Goal: Task Accomplishment & Management: Manage account settings

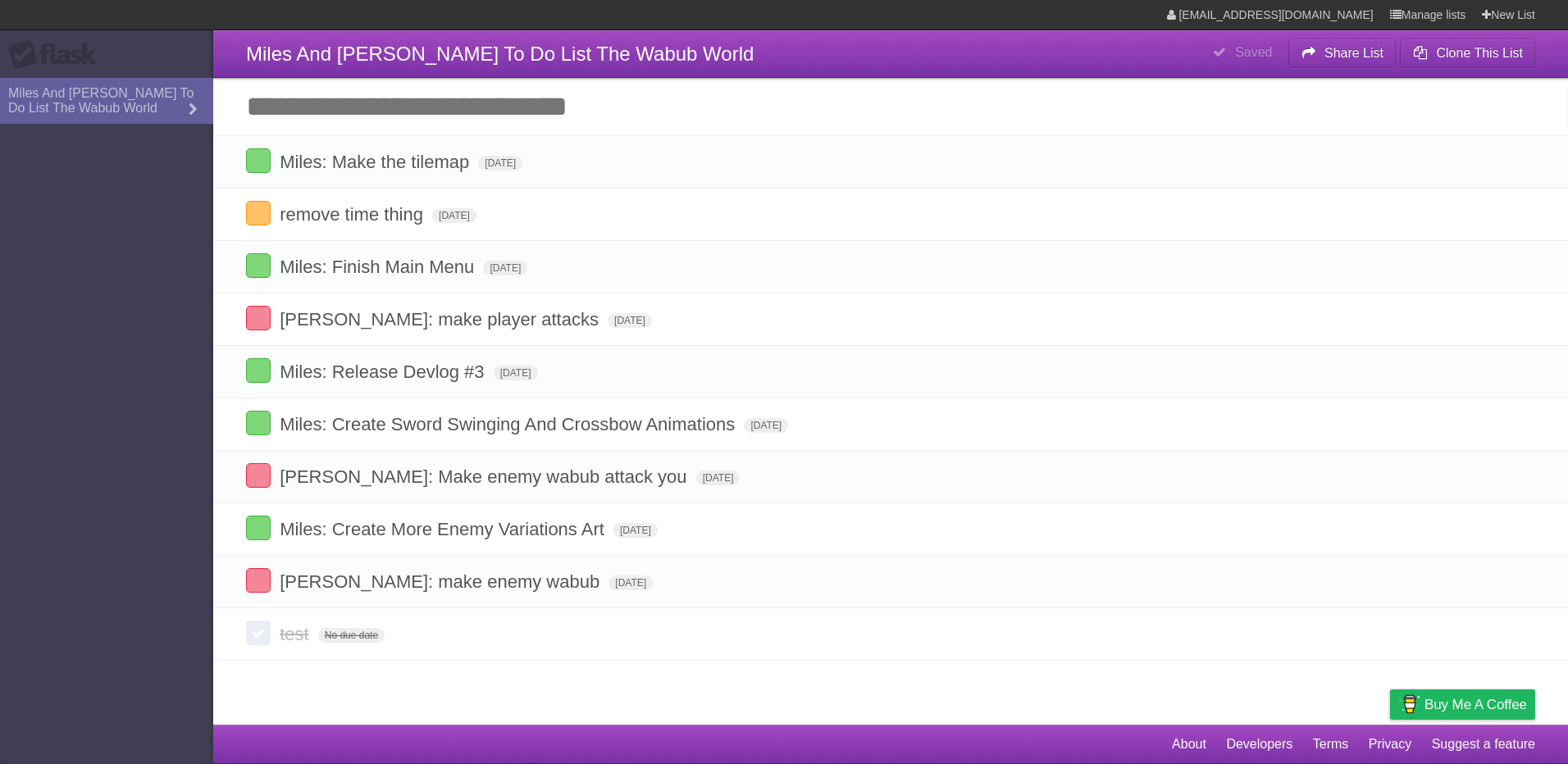
click at [309, 119] on input "Add another task" at bounding box center [890, 107] width 1355 height 58
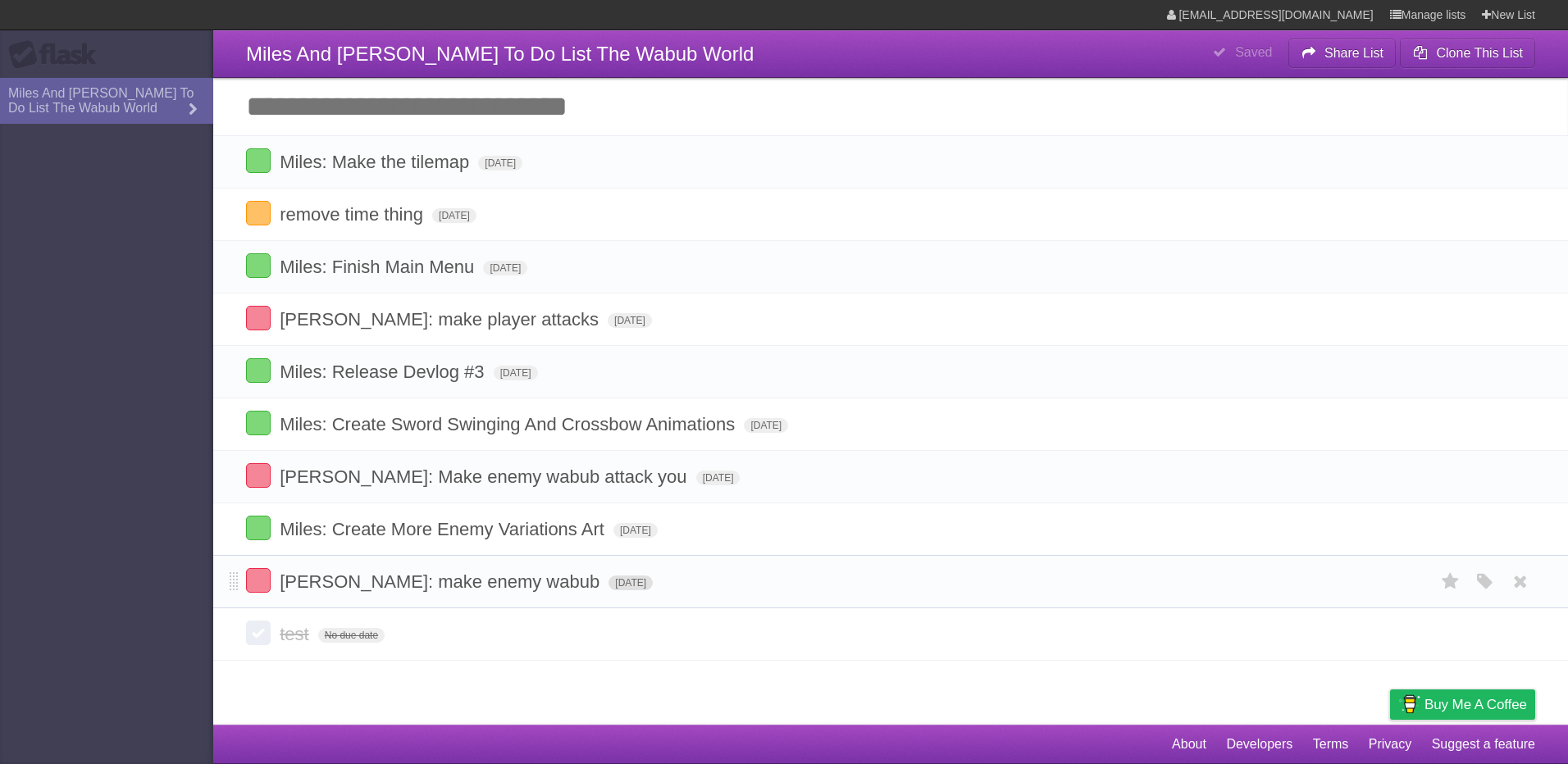
click at [609, 580] on span "[DATE]" at bounding box center [631, 583] width 44 height 14
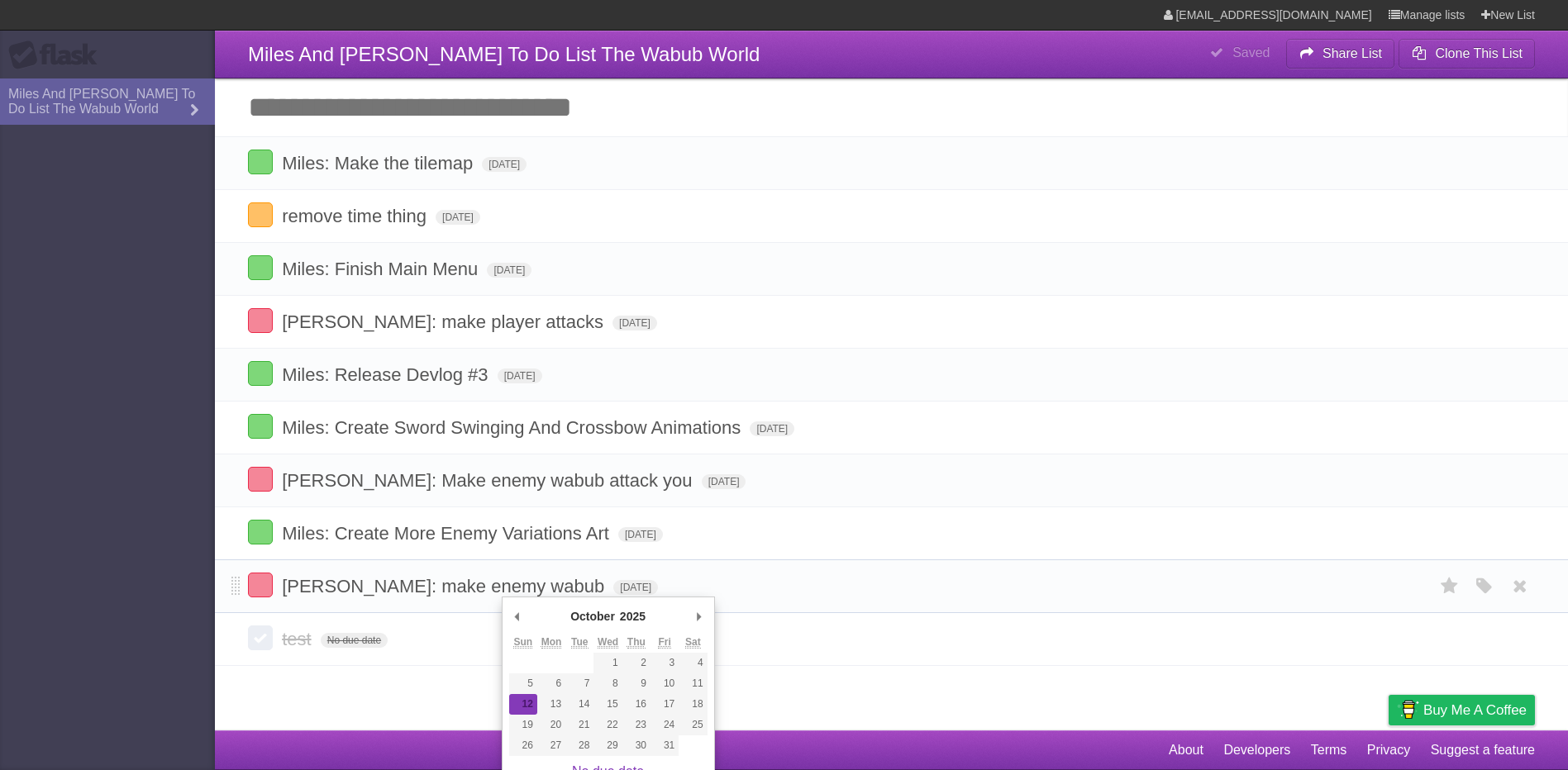
click at [846, 567] on li "[PERSON_NAME]: make enemy wabub [DATE] White Red Blue Green Purple Orange" at bounding box center [890, 586] width 1353 height 54
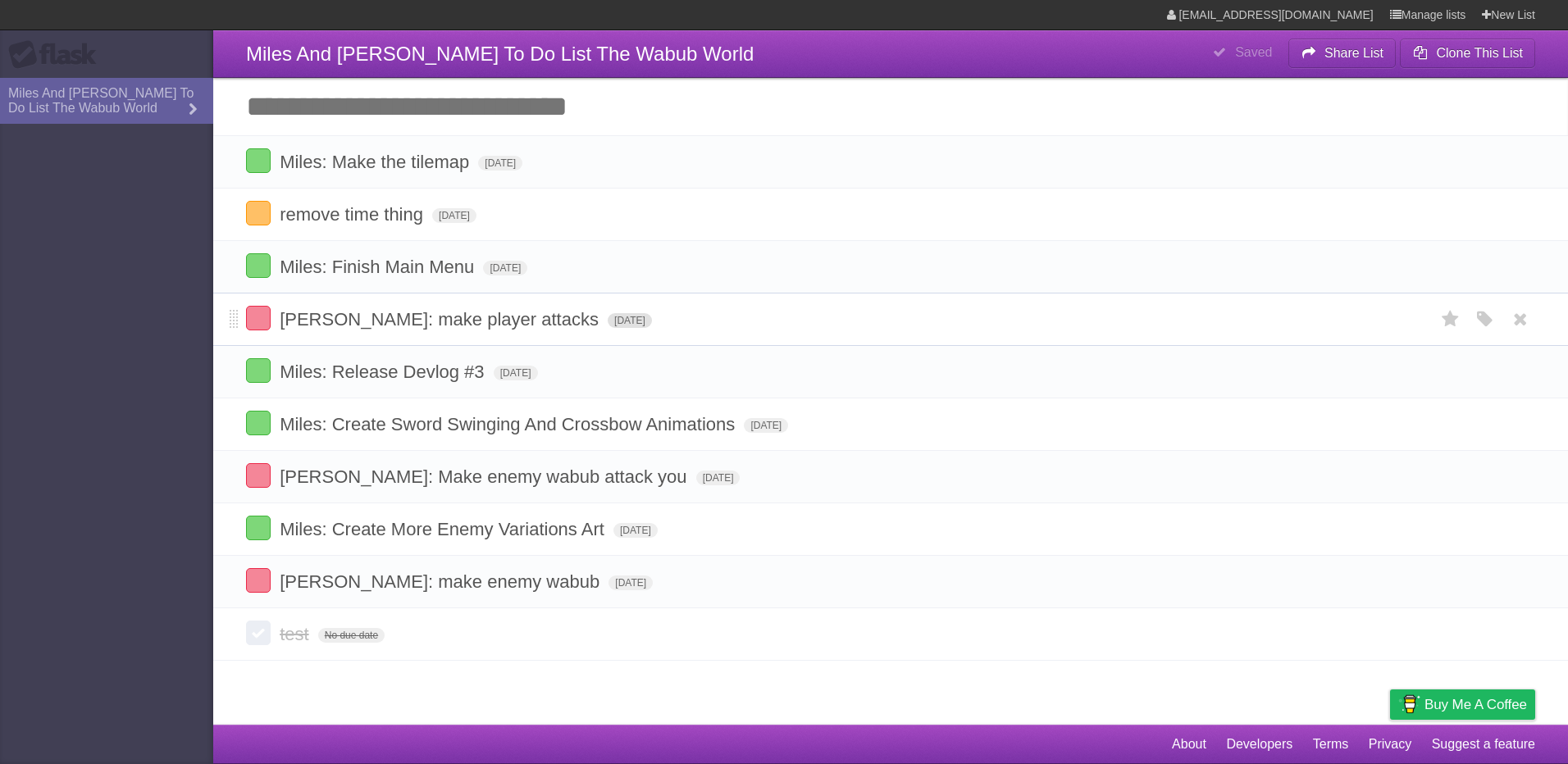
click at [608, 322] on span "[DATE]" at bounding box center [630, 320] width 44 height 14
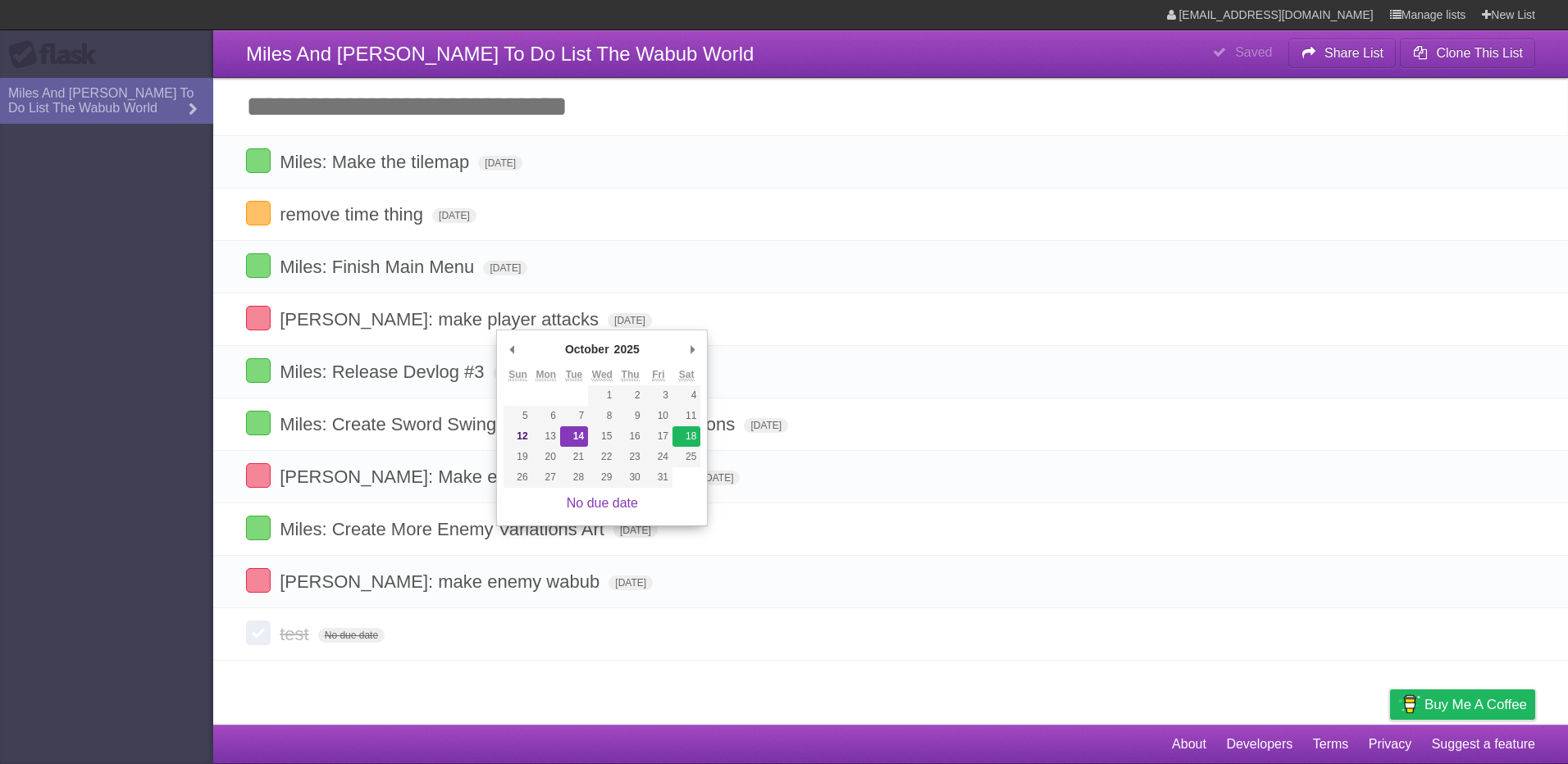
type span "[DATE]"
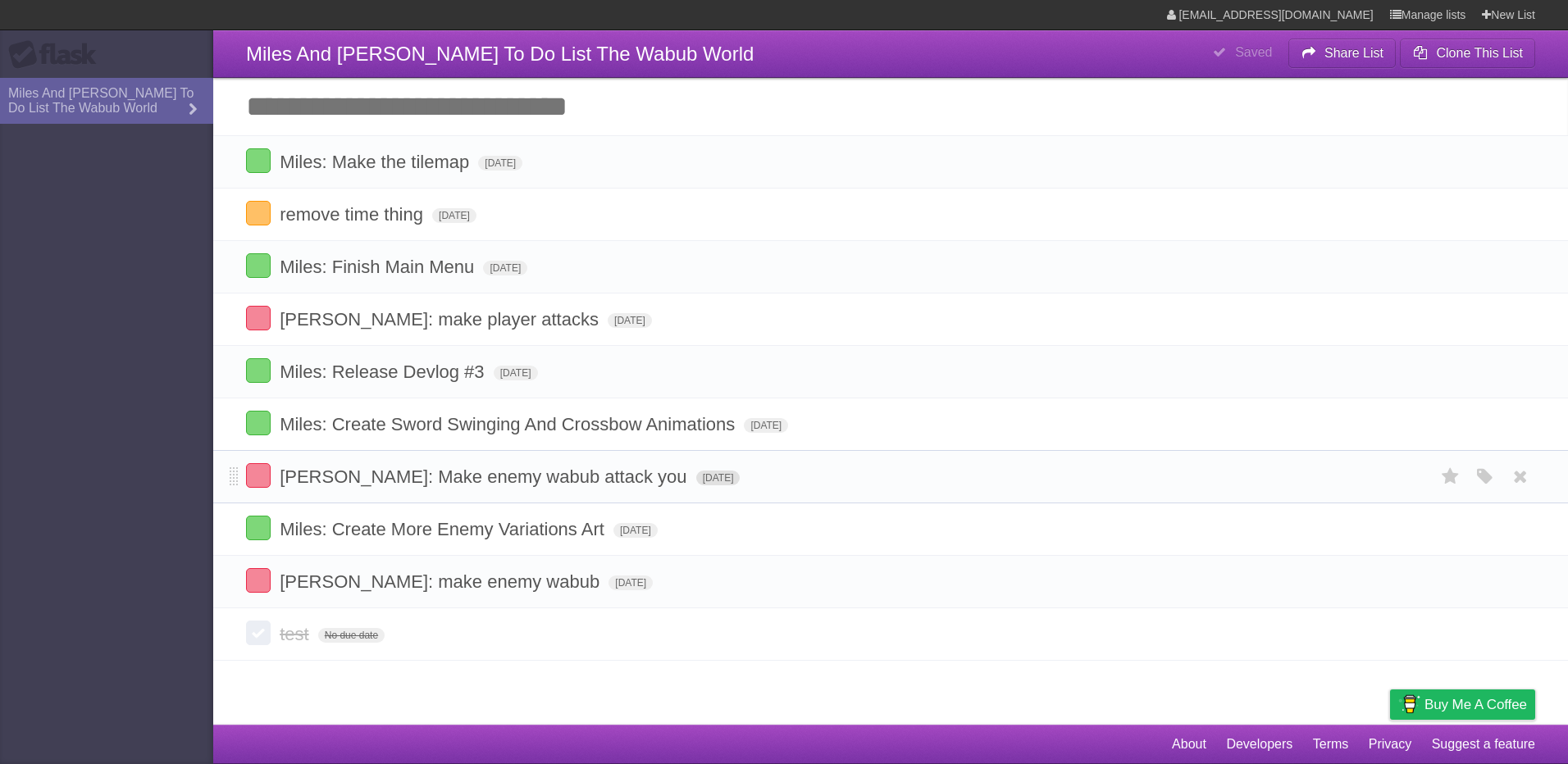
click at [696, 481] on span "[DATE]" at bounding box center [718, 477] width 44 height 14
click at [696, 483] on span "[DATE]" at bounding box center [718, 477] width 44 height 14
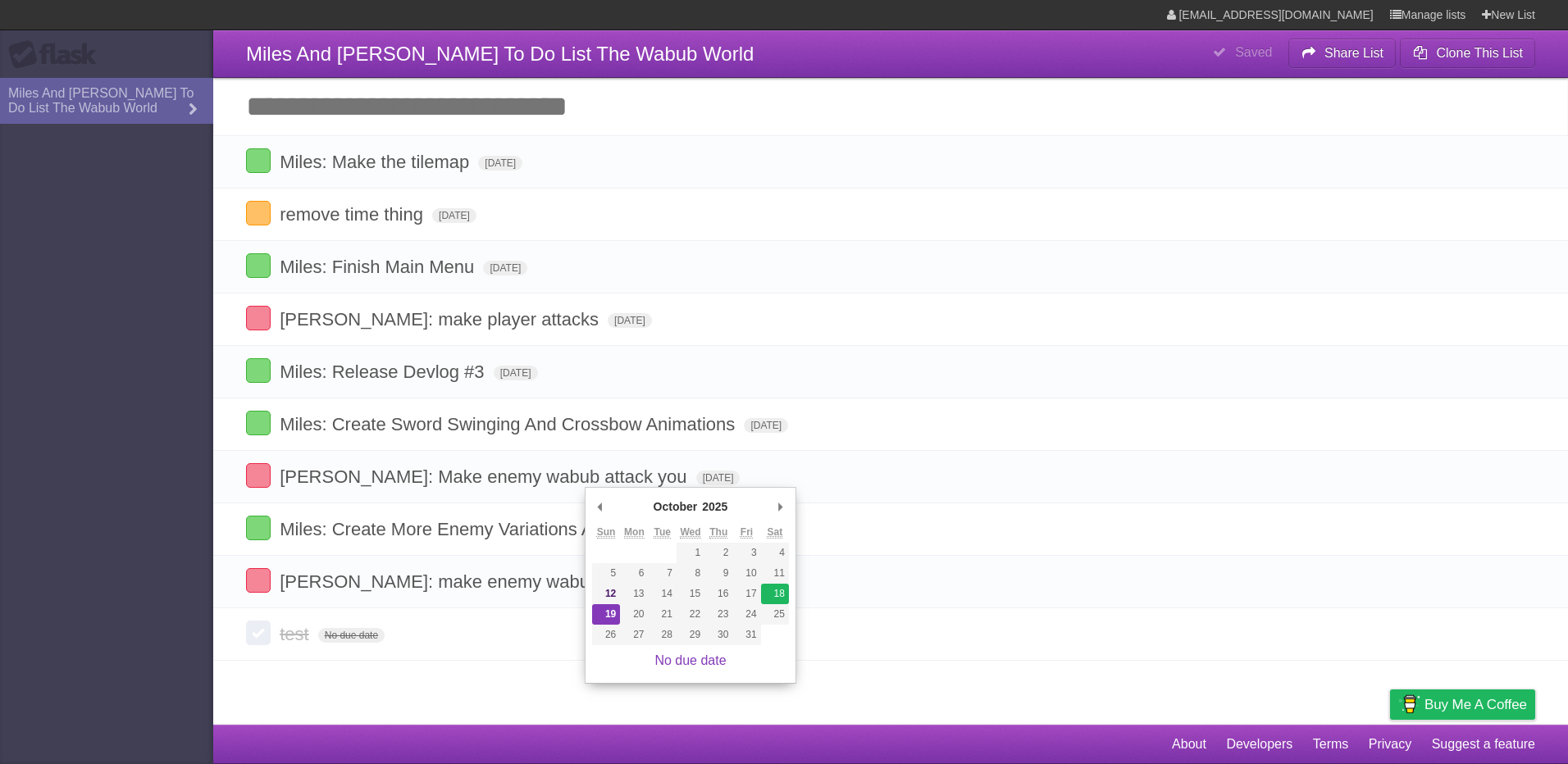
type span "[DATE]"
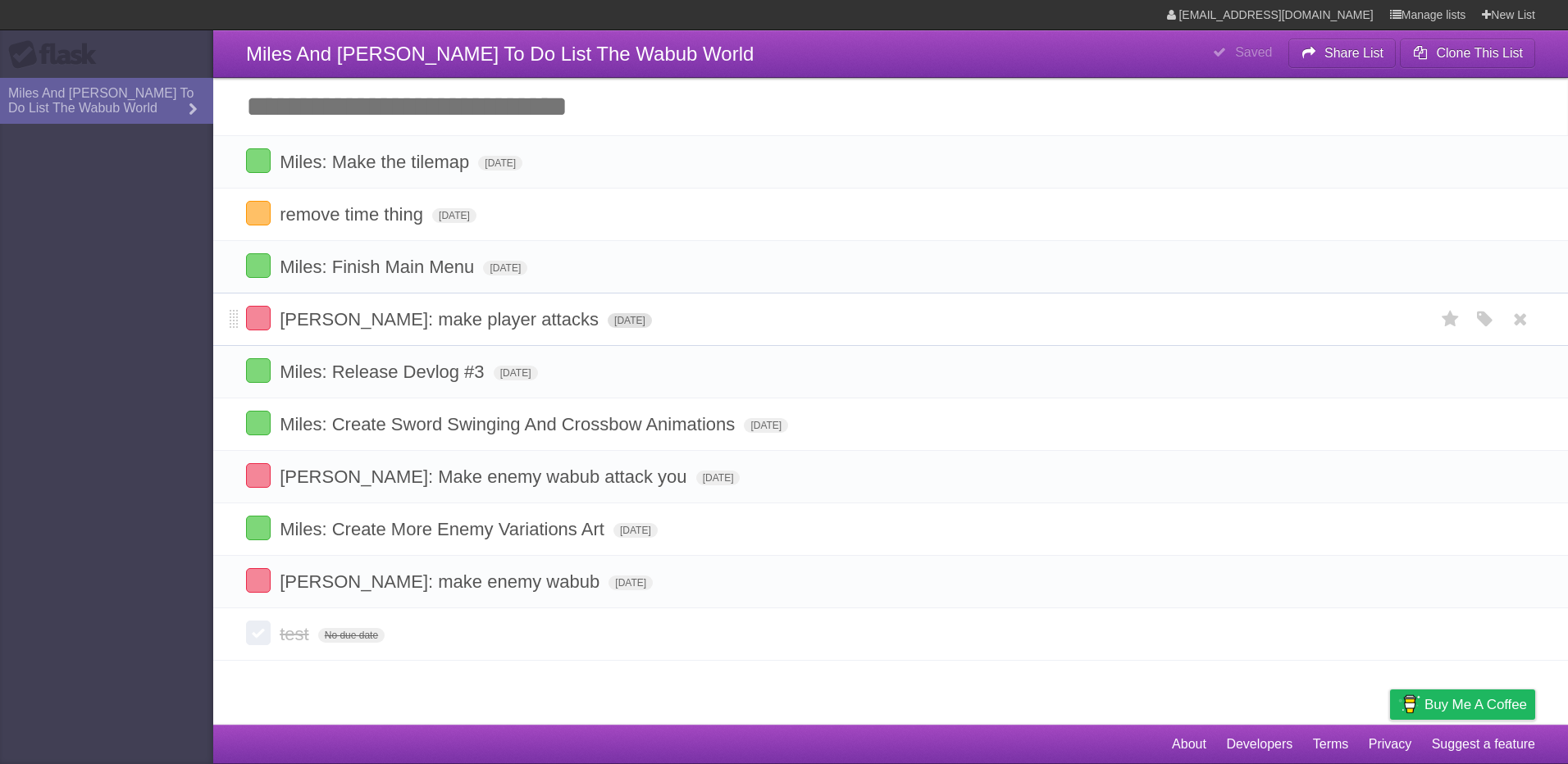
click at [608, 324] on span "[DATE]" at bounding box center [630, 320] width 44 height 14
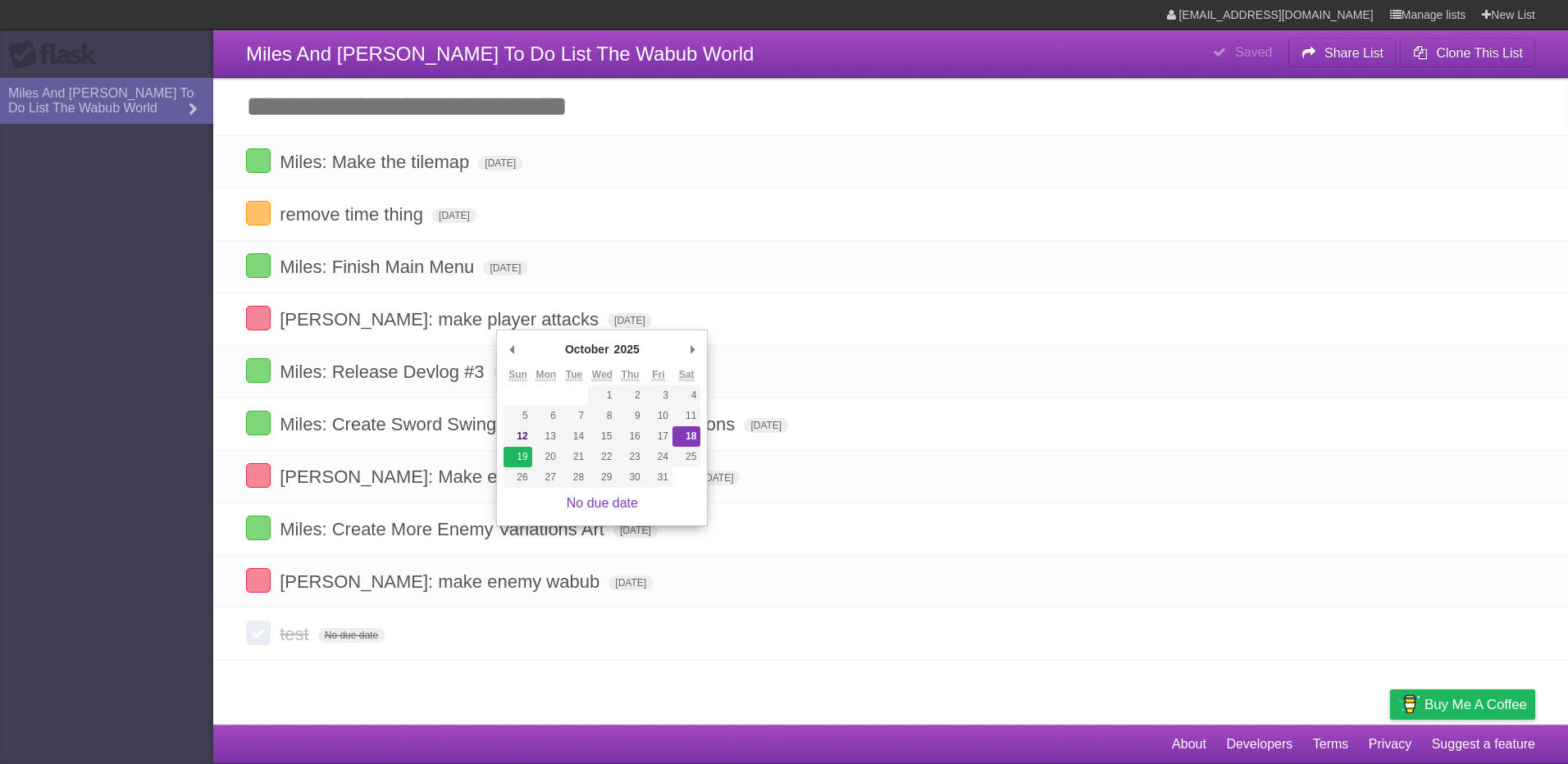
type span "[DATE]"
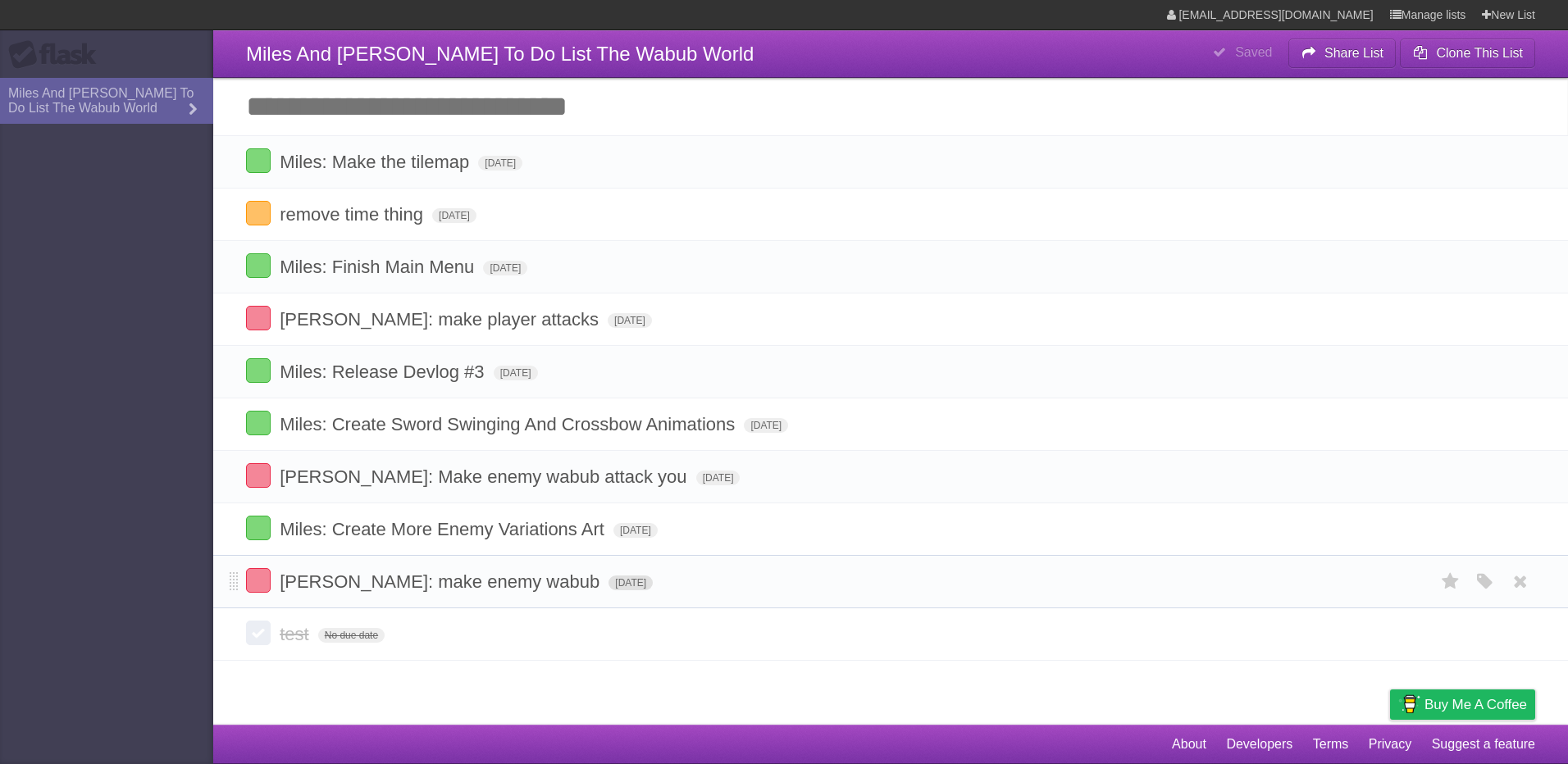
click at [609, 582] on span "[DATE]" at bounding box center [631, 583] width 44 height 14
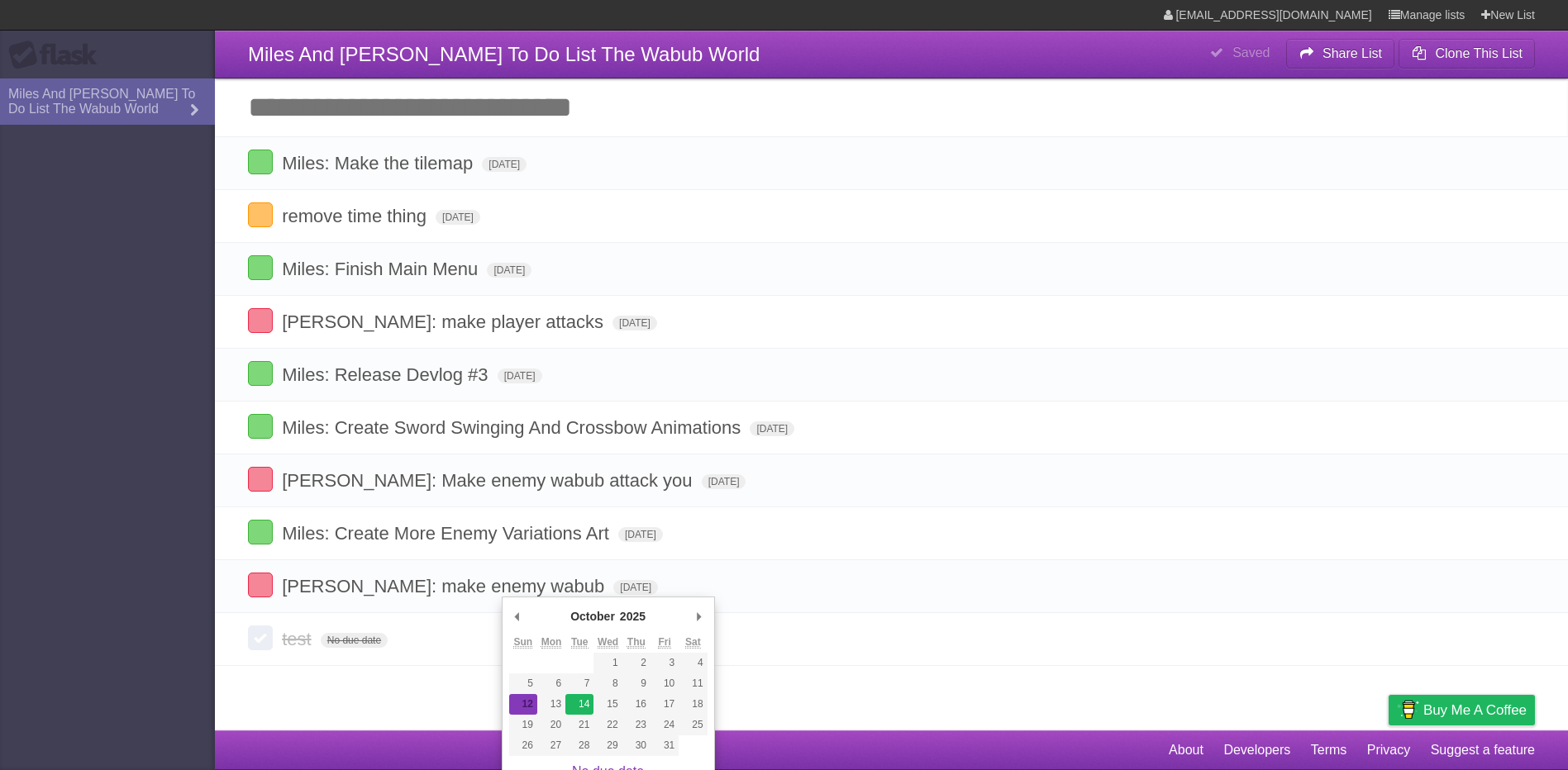
type span "[DATE]"
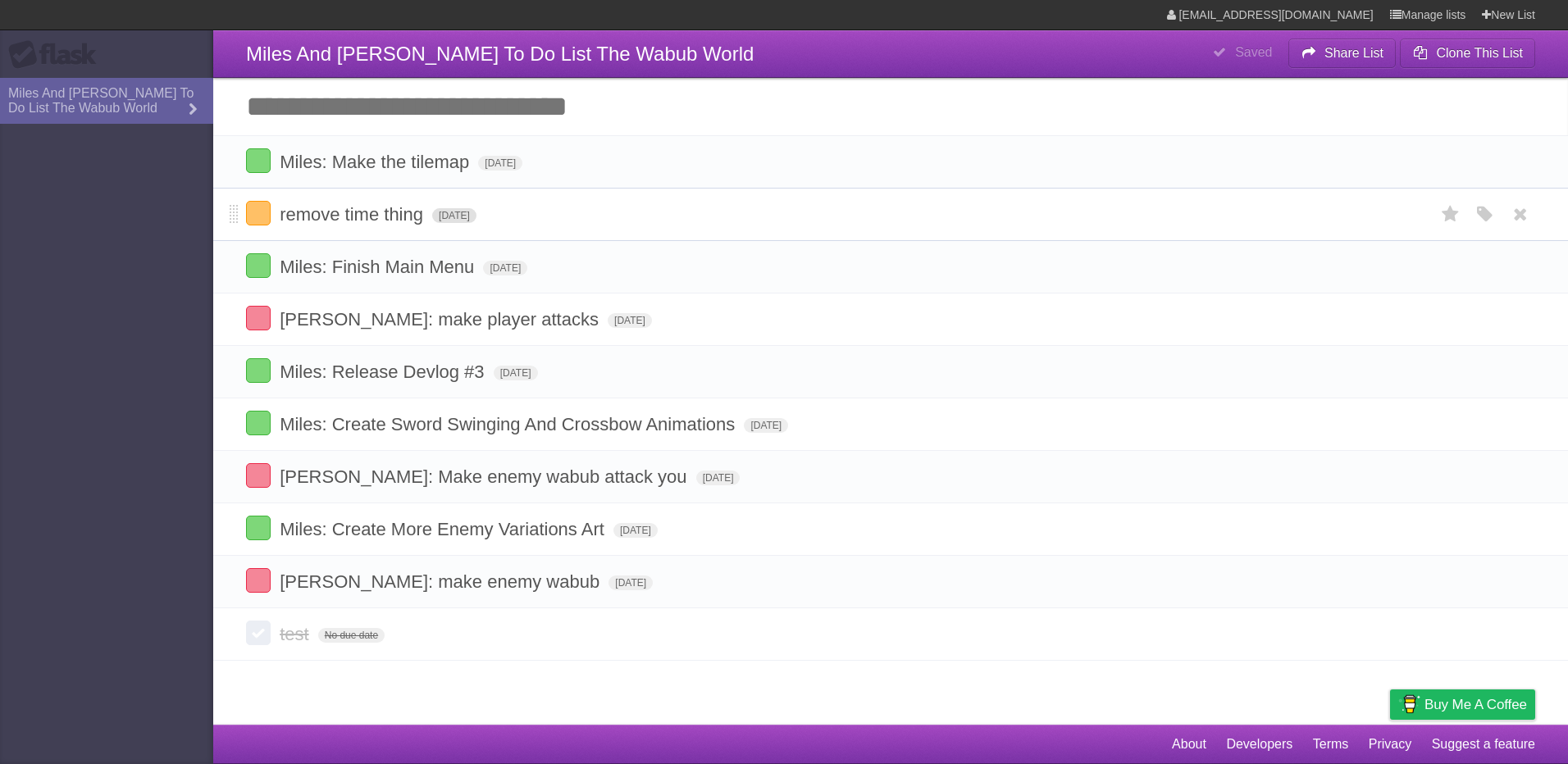
click at [466, 217] on span "[DATE]" at bounding box center [455, 215] width 44 height 14
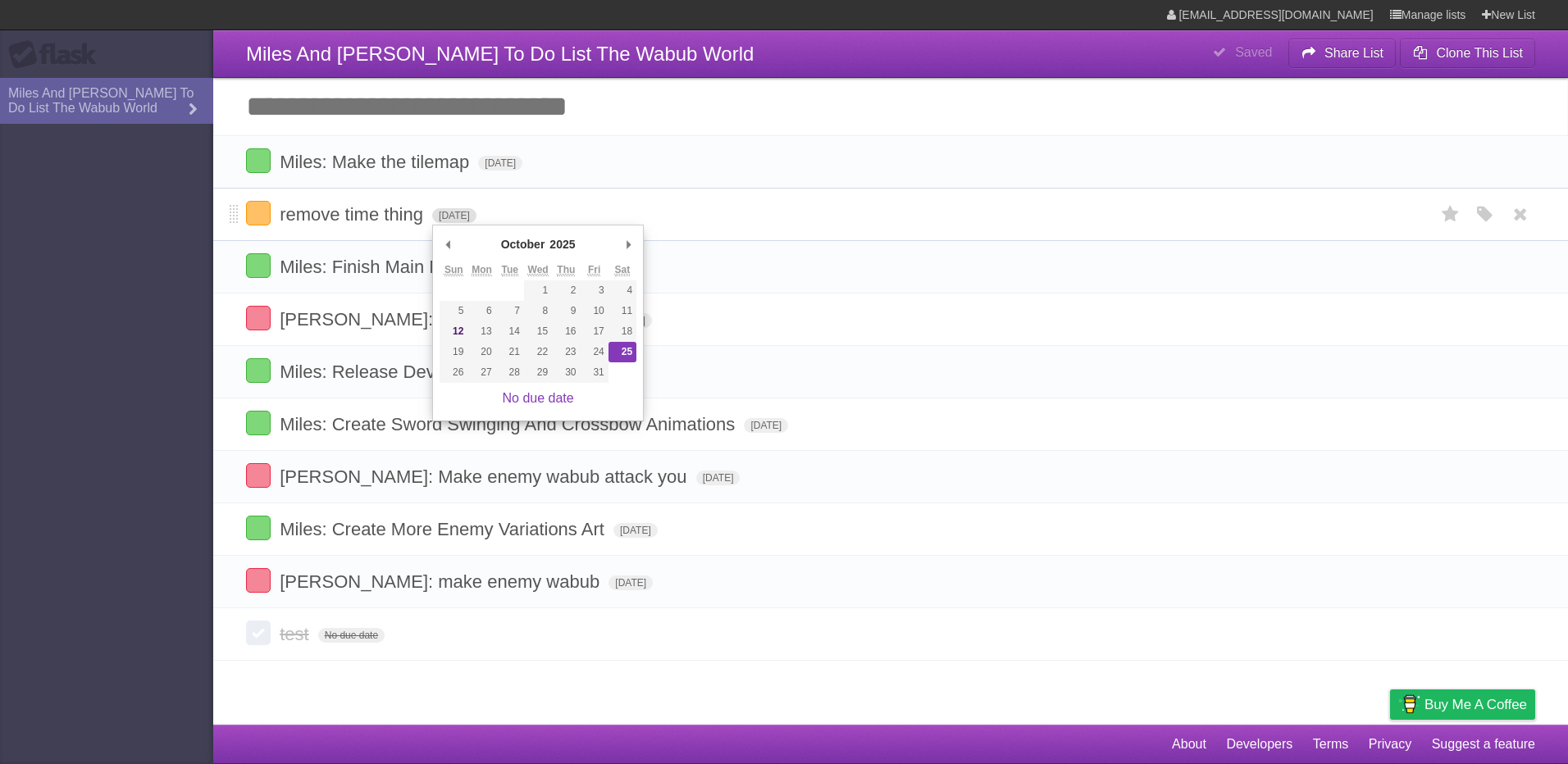
click at [466, 217] on span "[DATE]" at bounding box center [455, 215] width 44 height 14
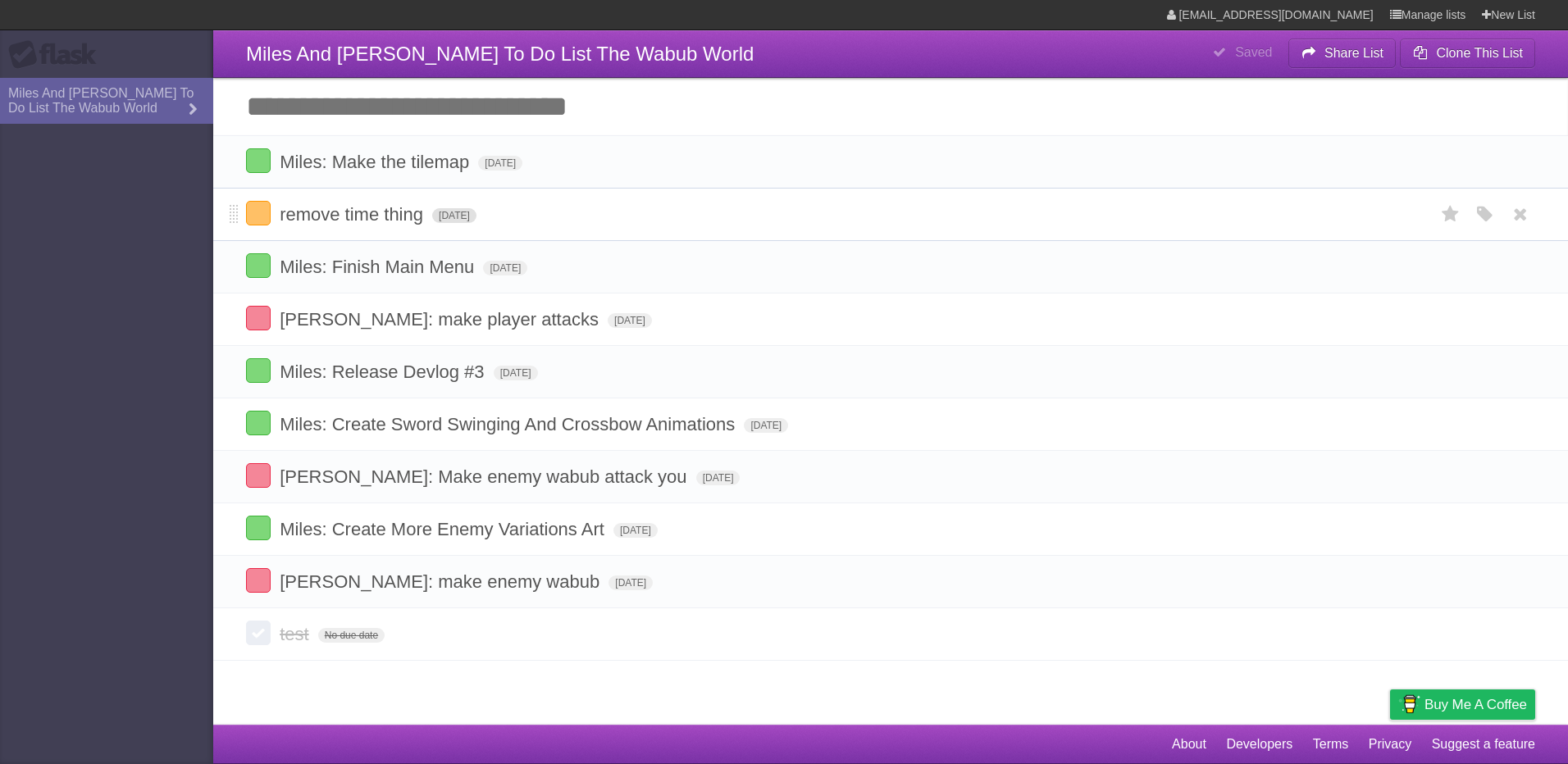
click at [444, 214] on span "[DATE]" at bounding box center [455, 215] width 44 height 14
click at [458, 213] on span "[DATE]" at bounding box center [455, 215] width 44 height 14
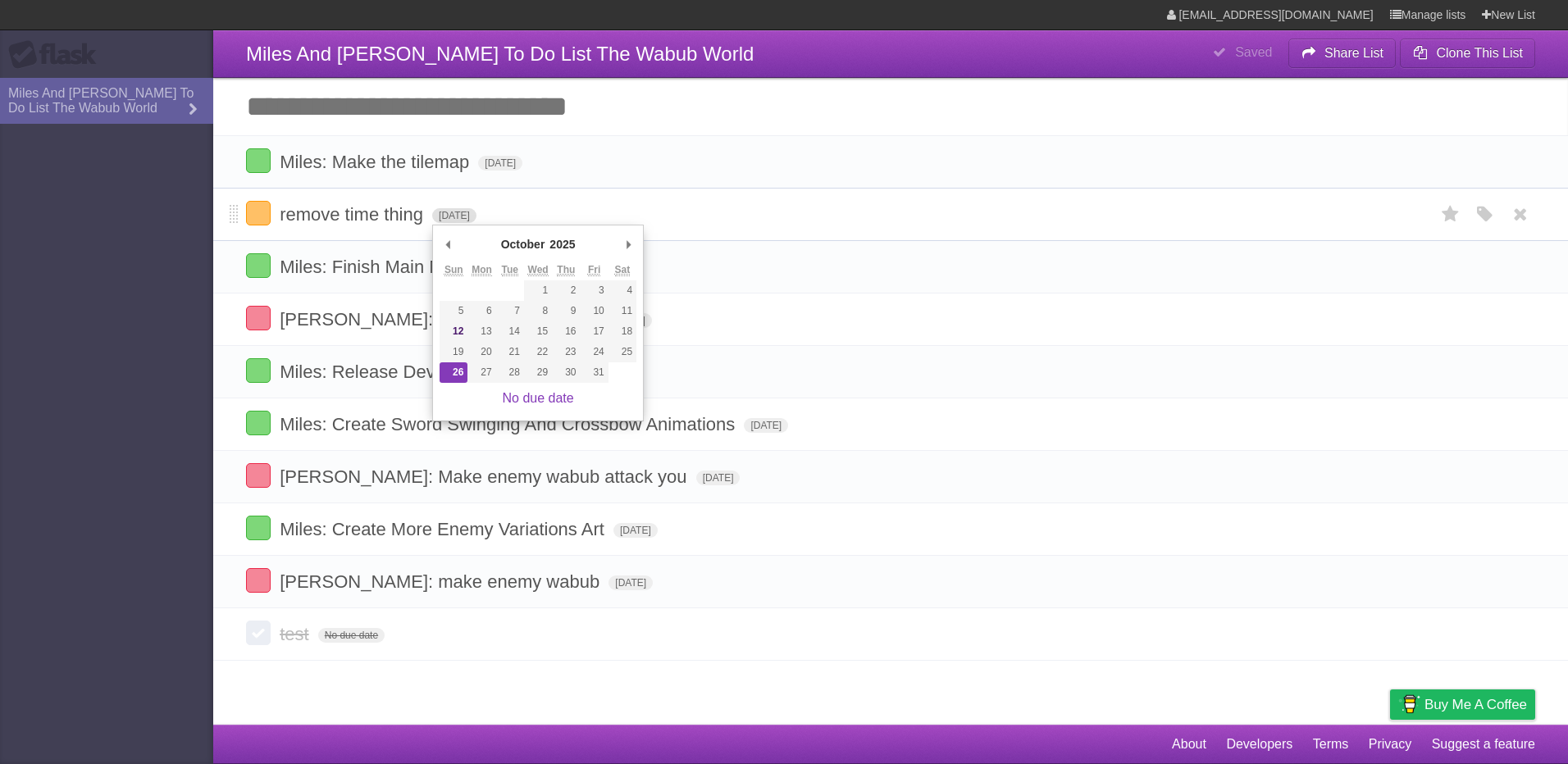
click at [458, 213] on span "[DATE]" at bounding box center [455, 215] width 44 height 14
click at [640, 238] on div "October ******* ******** ***** ***** *** **** **** ****** ********* ******* ***…" at bounding box center [538, 323] width 212 height 197
click at [663, 213] on form "remove time thing [DATE] White Red Blue Green Purple Orange" at bounding box center [890, 215] width 1289 height 27
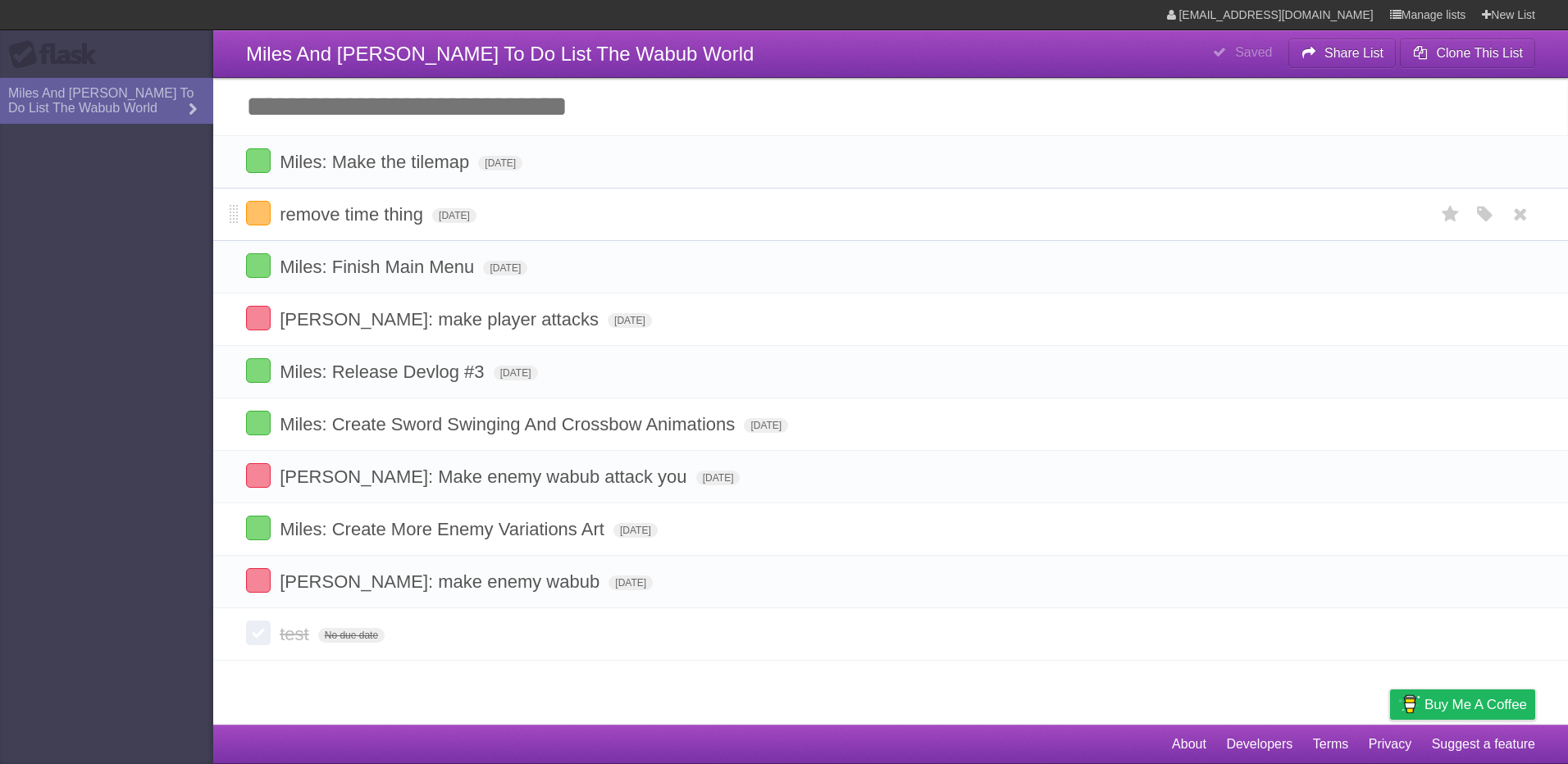
click at [480, 208] on form "remove time thing [DATE] White Red Blue Green Purple Orange" at bounding box center [890, 215] width 1289 height 27
click at [477, 214] on span "[DATE]" at bounding box center [455, 215] width 44 height 14
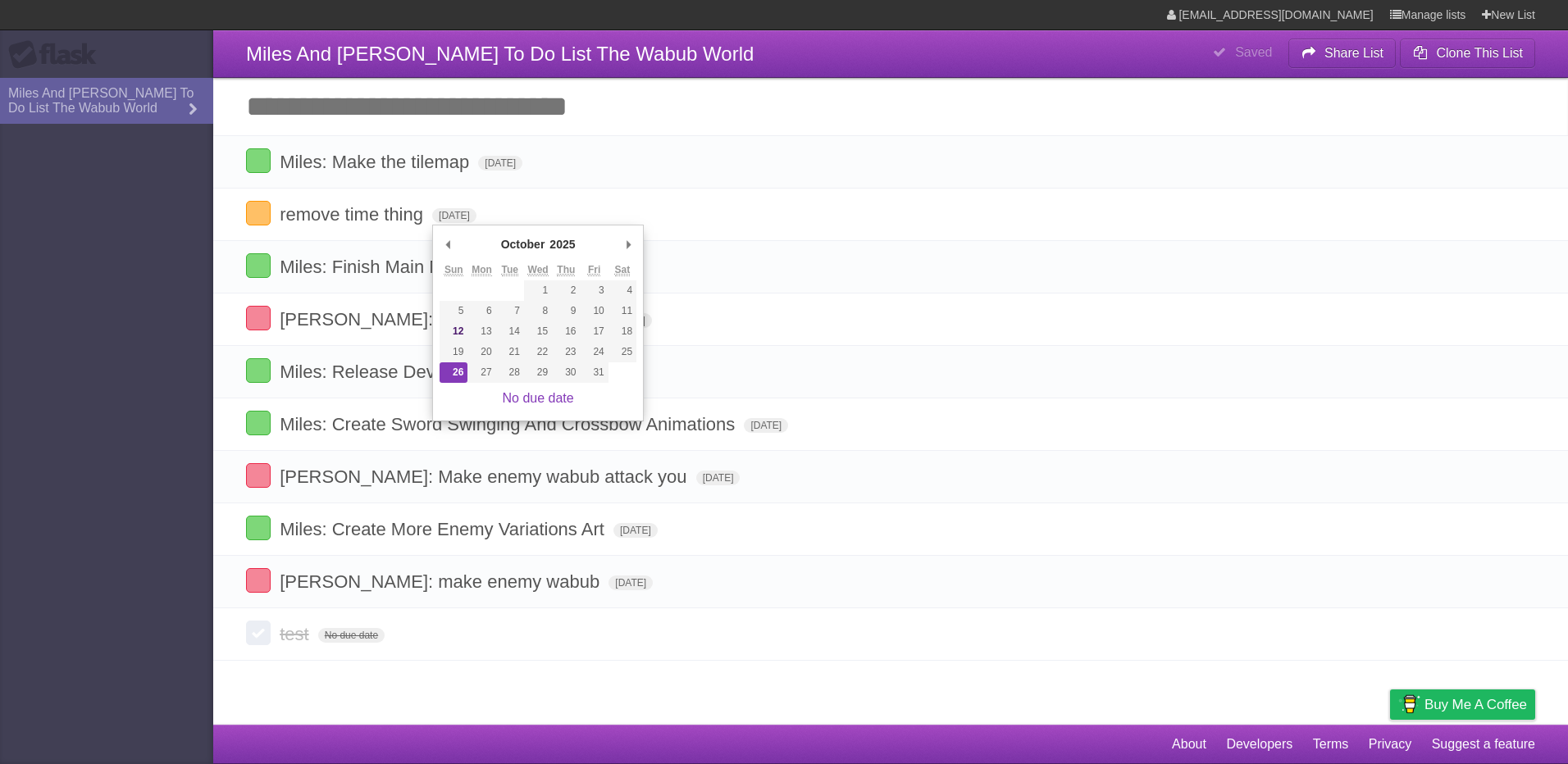
click at [639, 243] on div "October ******* ******** ***** ***** *** **** **** ****** ********* ******* ***…" at bounding box center [538, 323] width 212 height 197
type span "[DATE]"
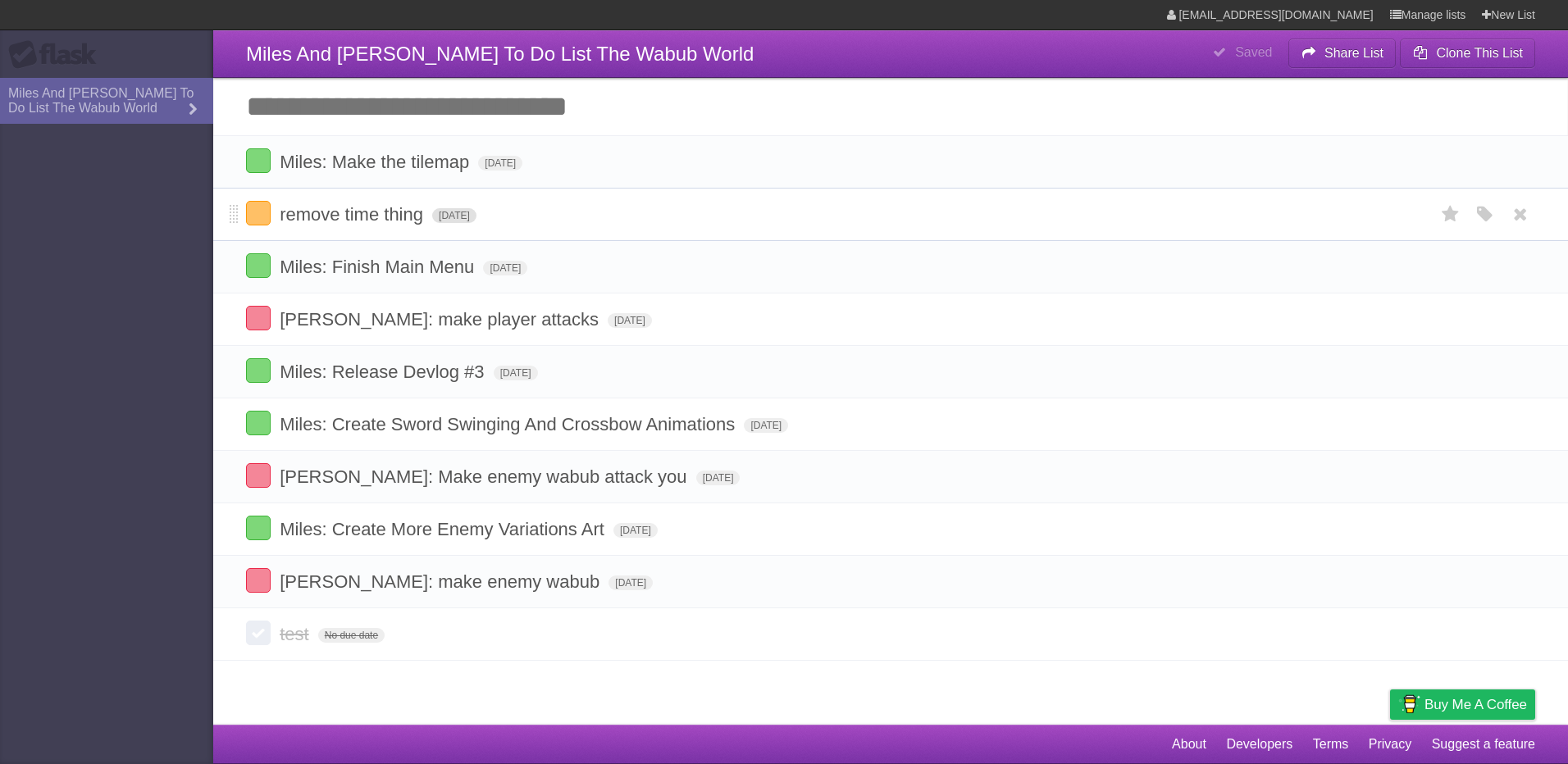
click at [477, 220] on span "[DATE]" at bounding box center [455, 215] width 44 height 14
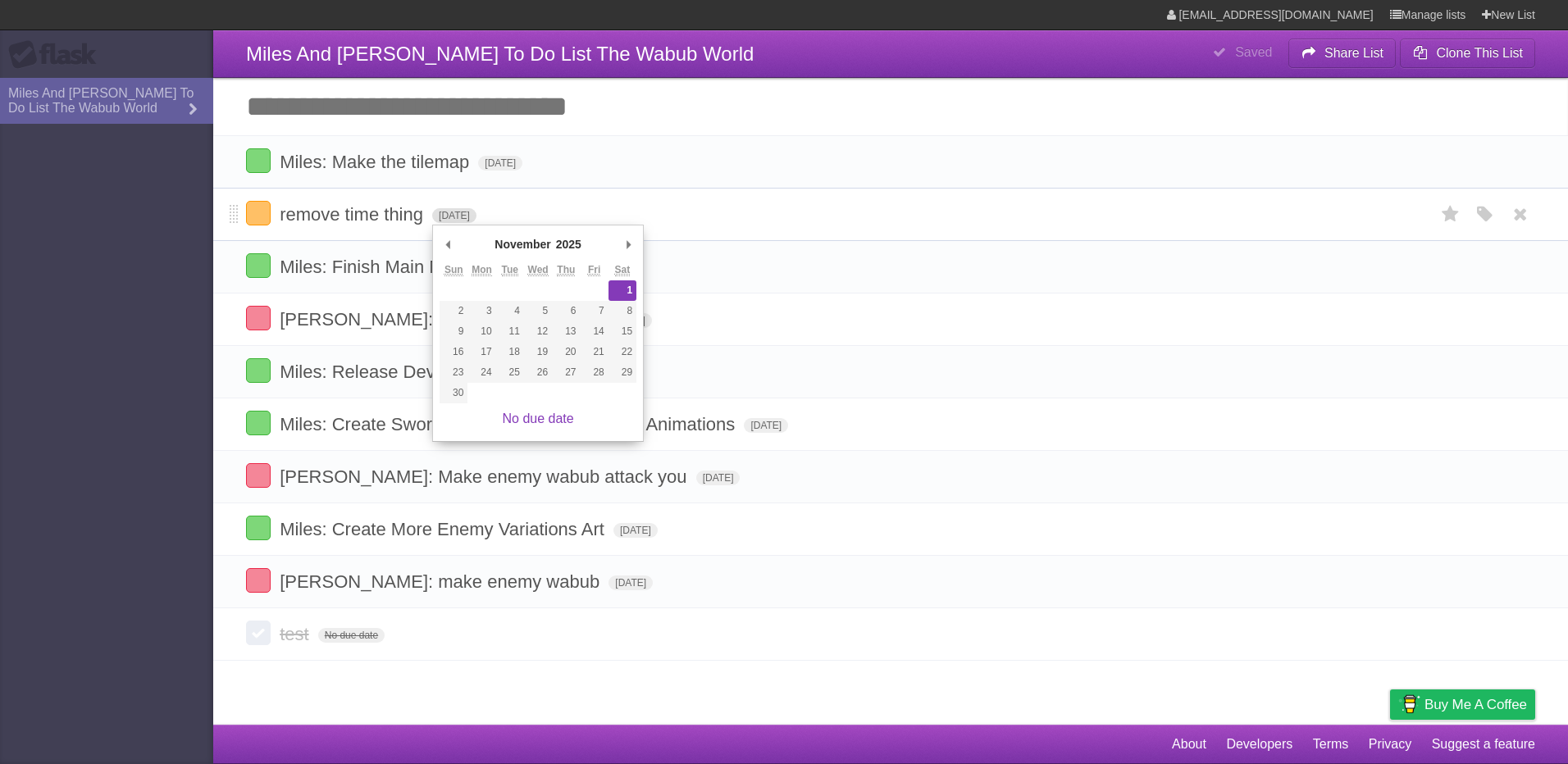
click at [477, 220] on span "[DATE]" at bounding box center [455, 215] width 44 height 14
drag, startPoint x: 509, startPoint y: 220, endPoint x: 690, endPoint y: 193, distance: 183.0
click at [690, 193] on li "remove time thing [DATE] White Red Blue Green Purple Orange" at bounding box center [890, 214] width 1355 height 53
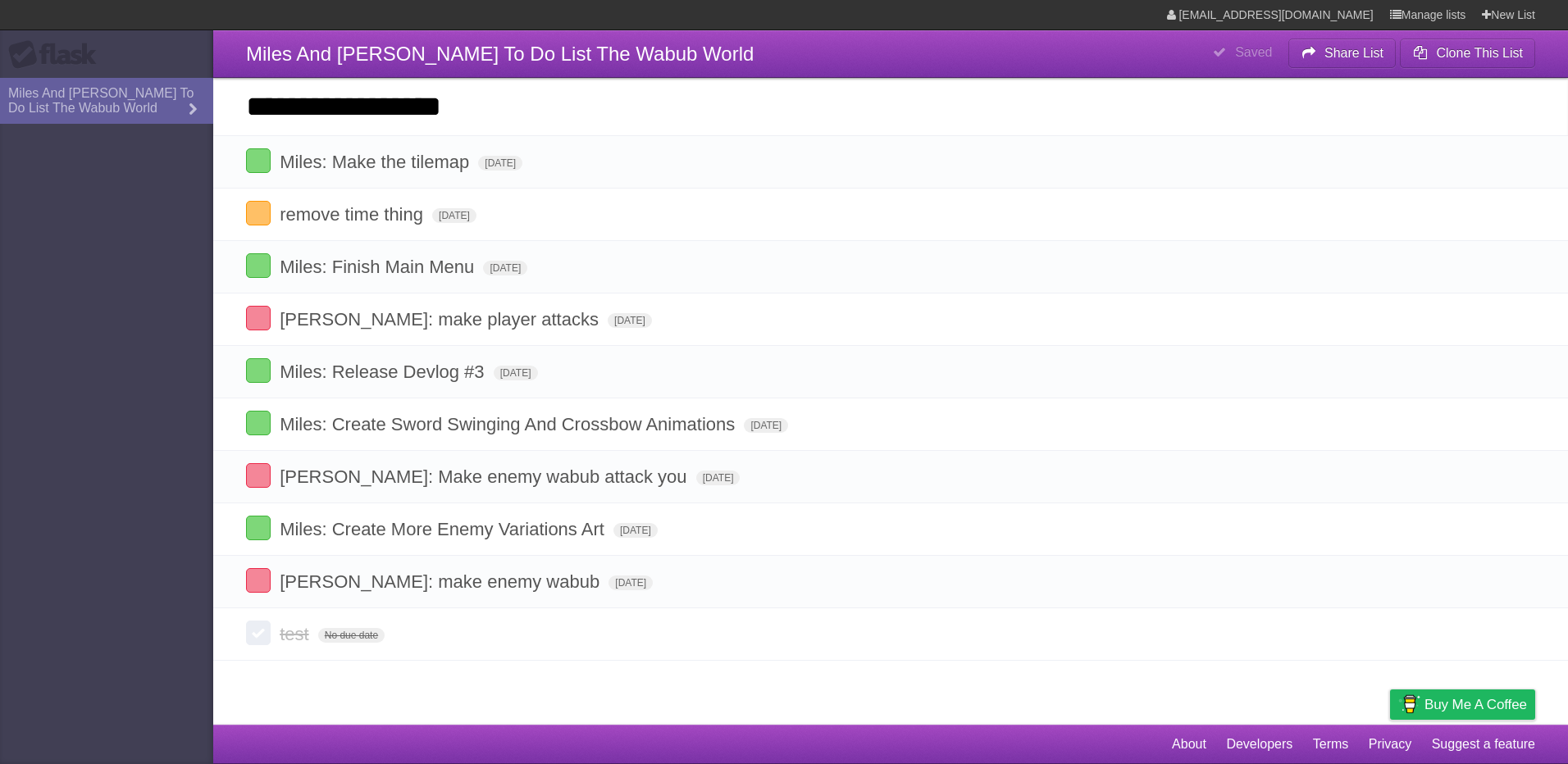
type input "**********"
click input "*********" at bounding box center [0, 0] width 0 height 0
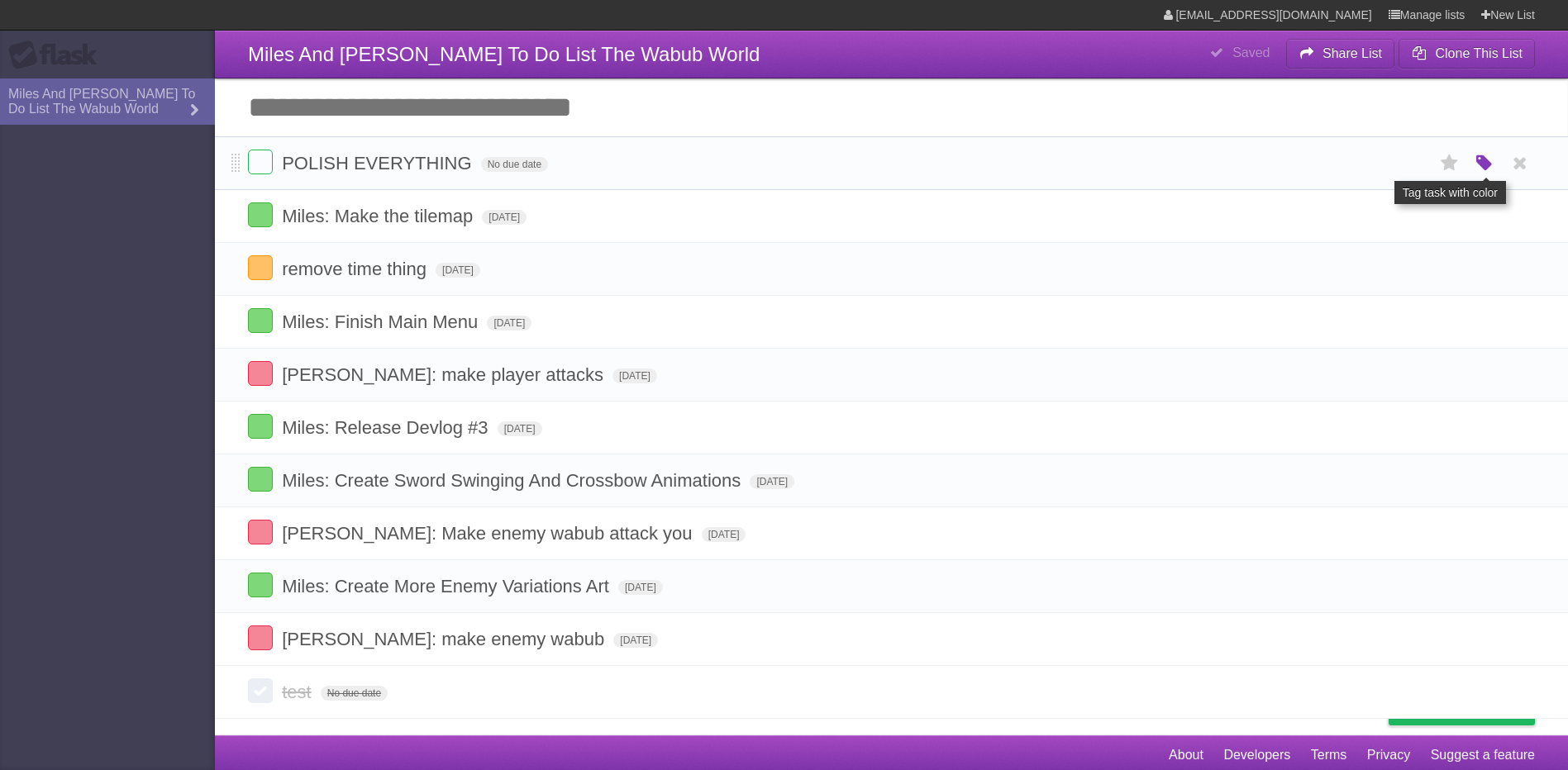
click at [1485, 164] on icon "button" at bounding box center [1484, 163] width 23 height 21
click at [1366, 166] on label "Green" at bounding box center [1367, 162] width 18 height 18
